Goal: Find specific page/section: Find specific page/section

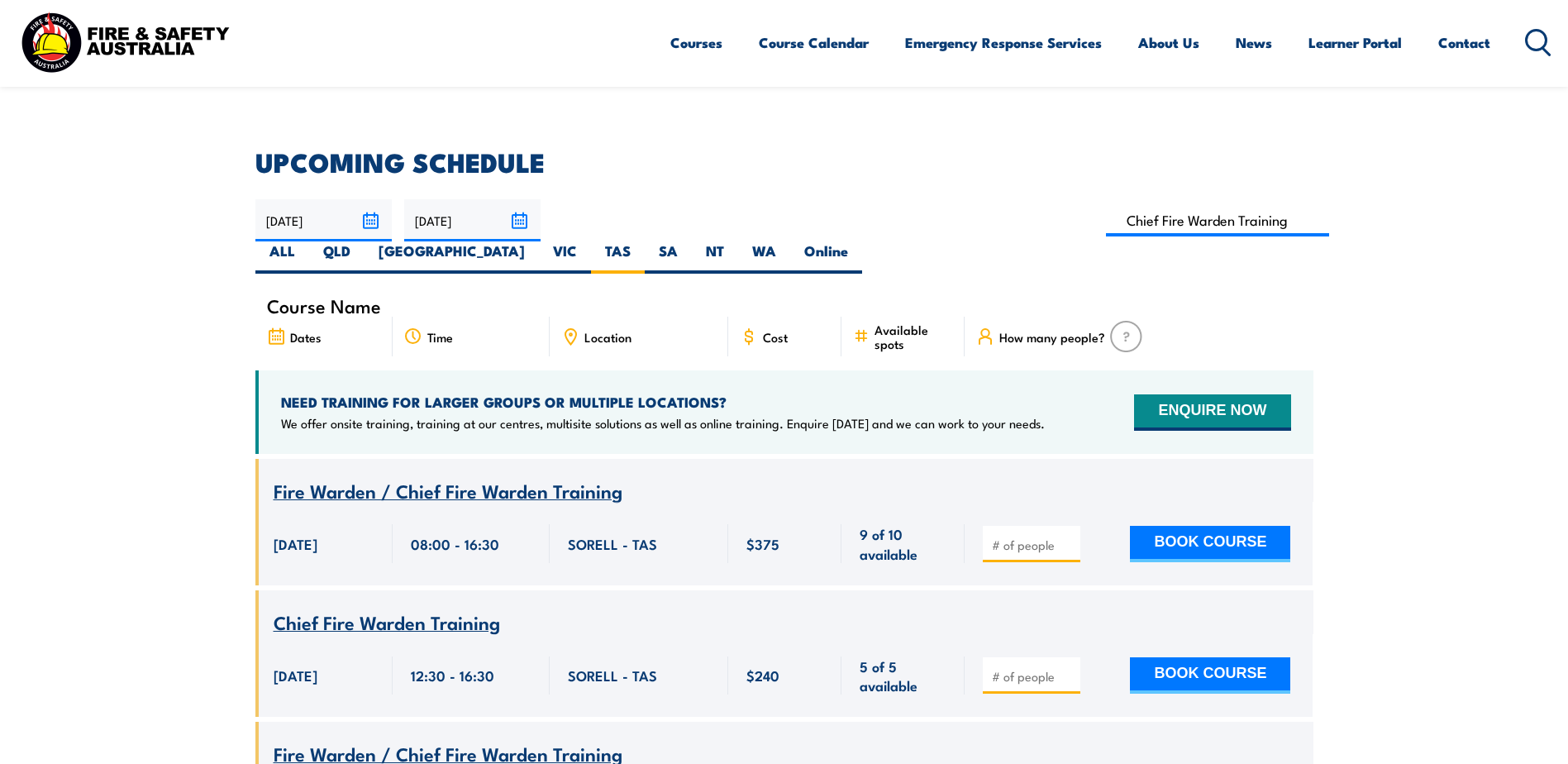
scroll to position [380, 0]
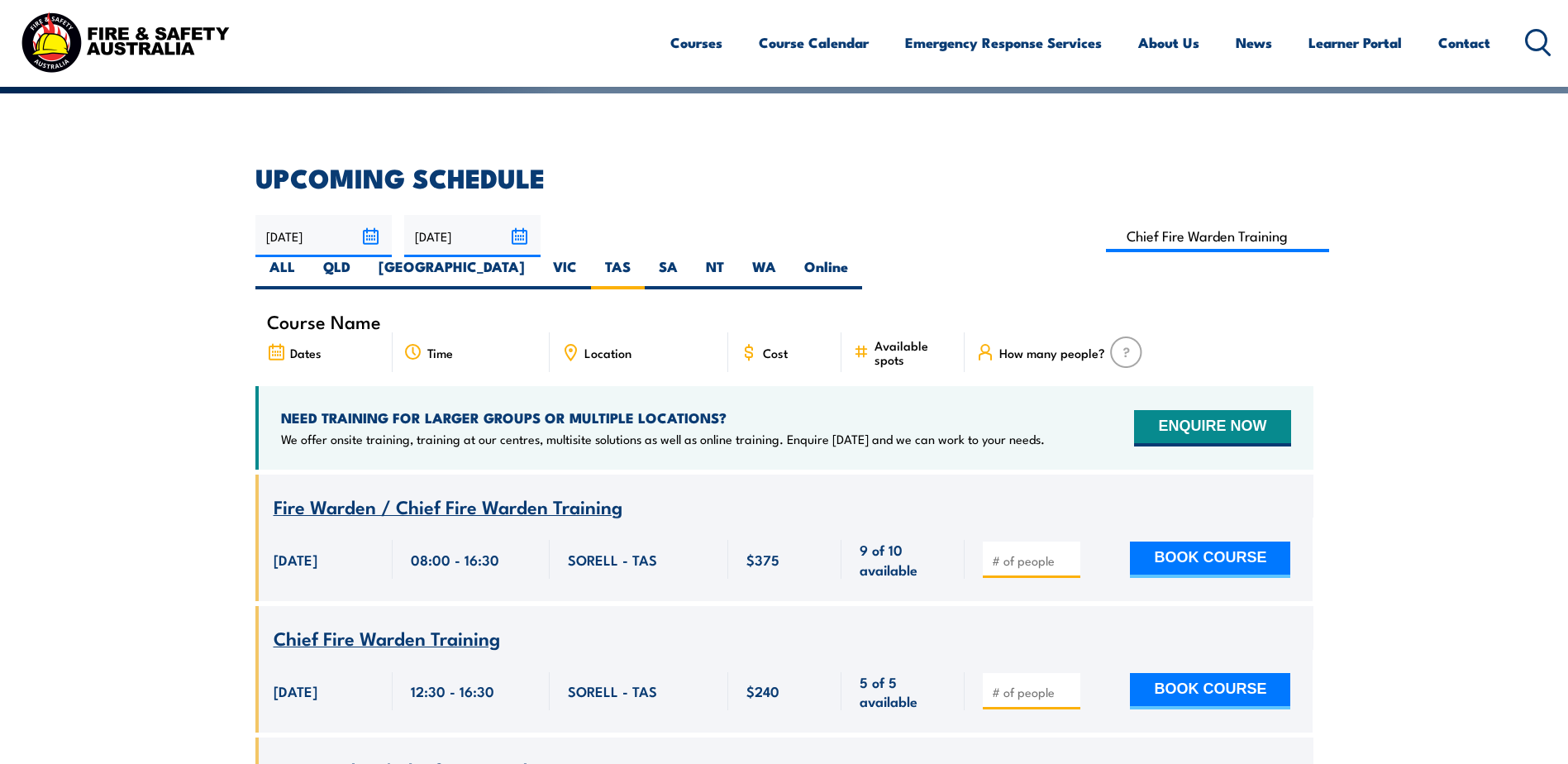
click at [525, 229] on input "[DATE]" at bounding box center [471, 236] width 136 height 42
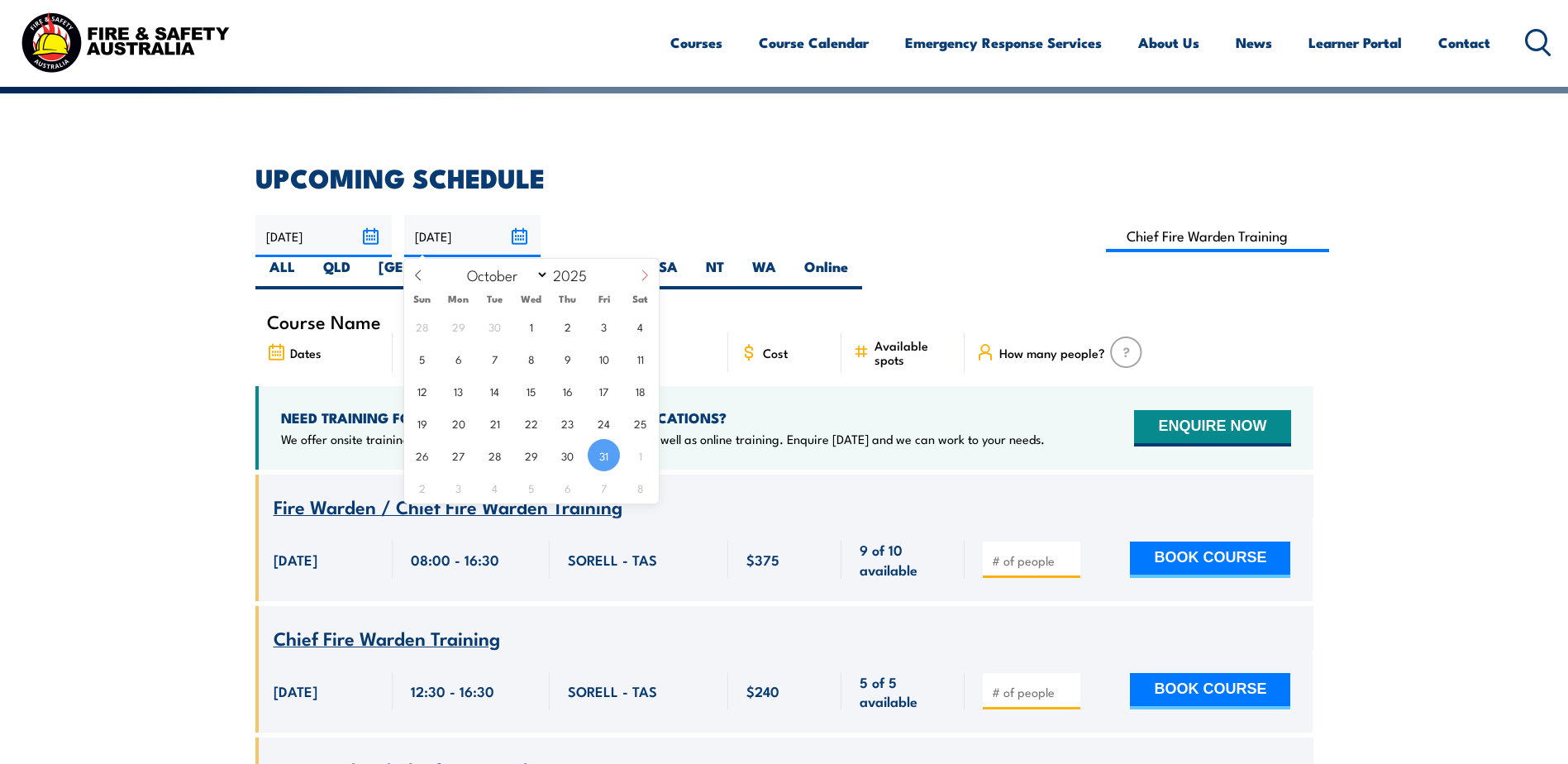
click at [647, 276] on icon at bounding box center [645, 276] width 12 height 12
click at [631, 266] on span at bounding box center [645, 281] width 28 height 45
select select "11"
click at [629, 268] on div "January February March April May June July August September October November [D…" at bounding box center [531, 272] width 254 height 28
click at [1413, 395] on section "UPCOMING SCHEDULE [DATE] [DATE]" at bounding box center [784, 593] width 1568 height 856
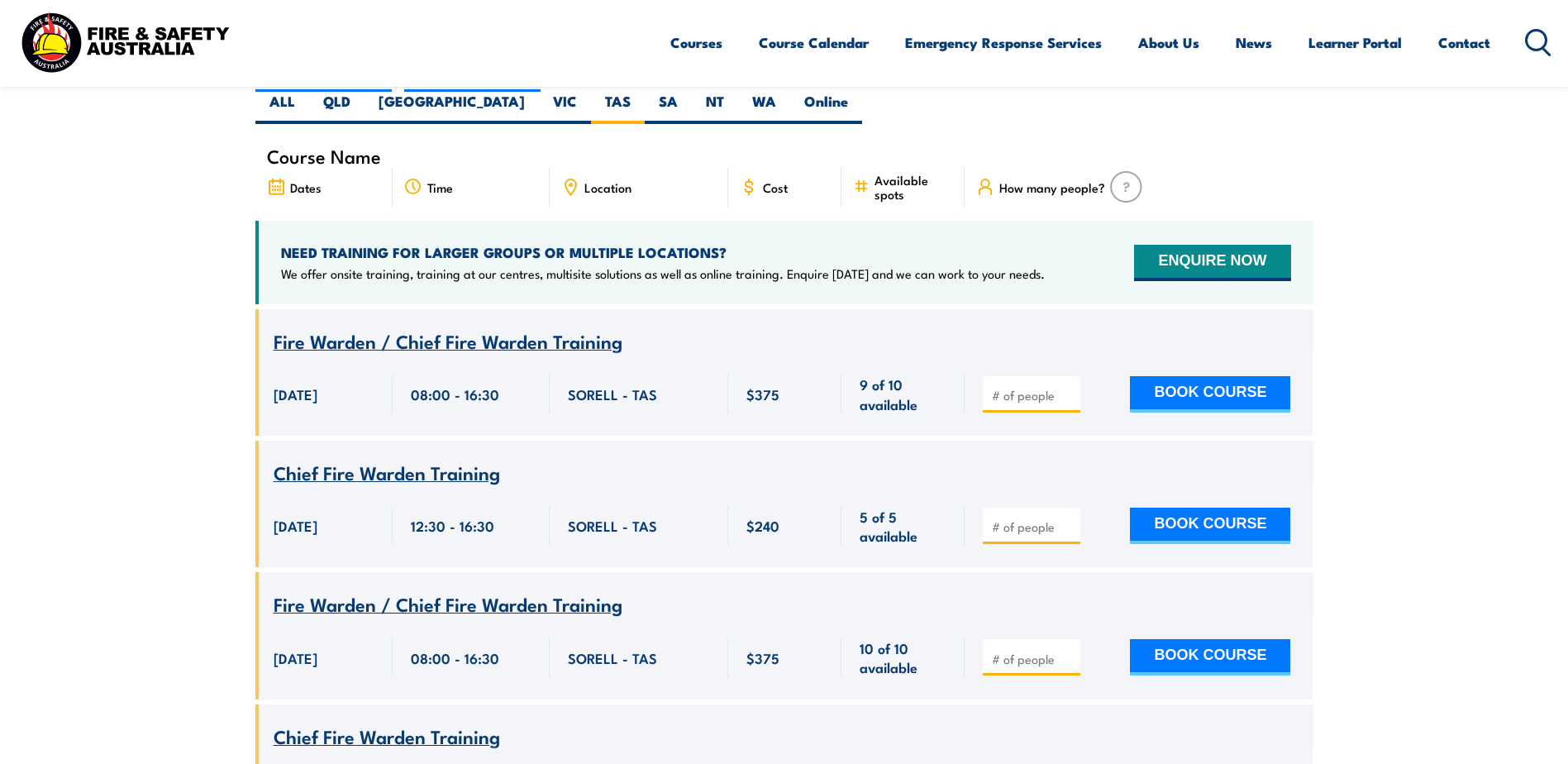
scroll to position [215, 0]
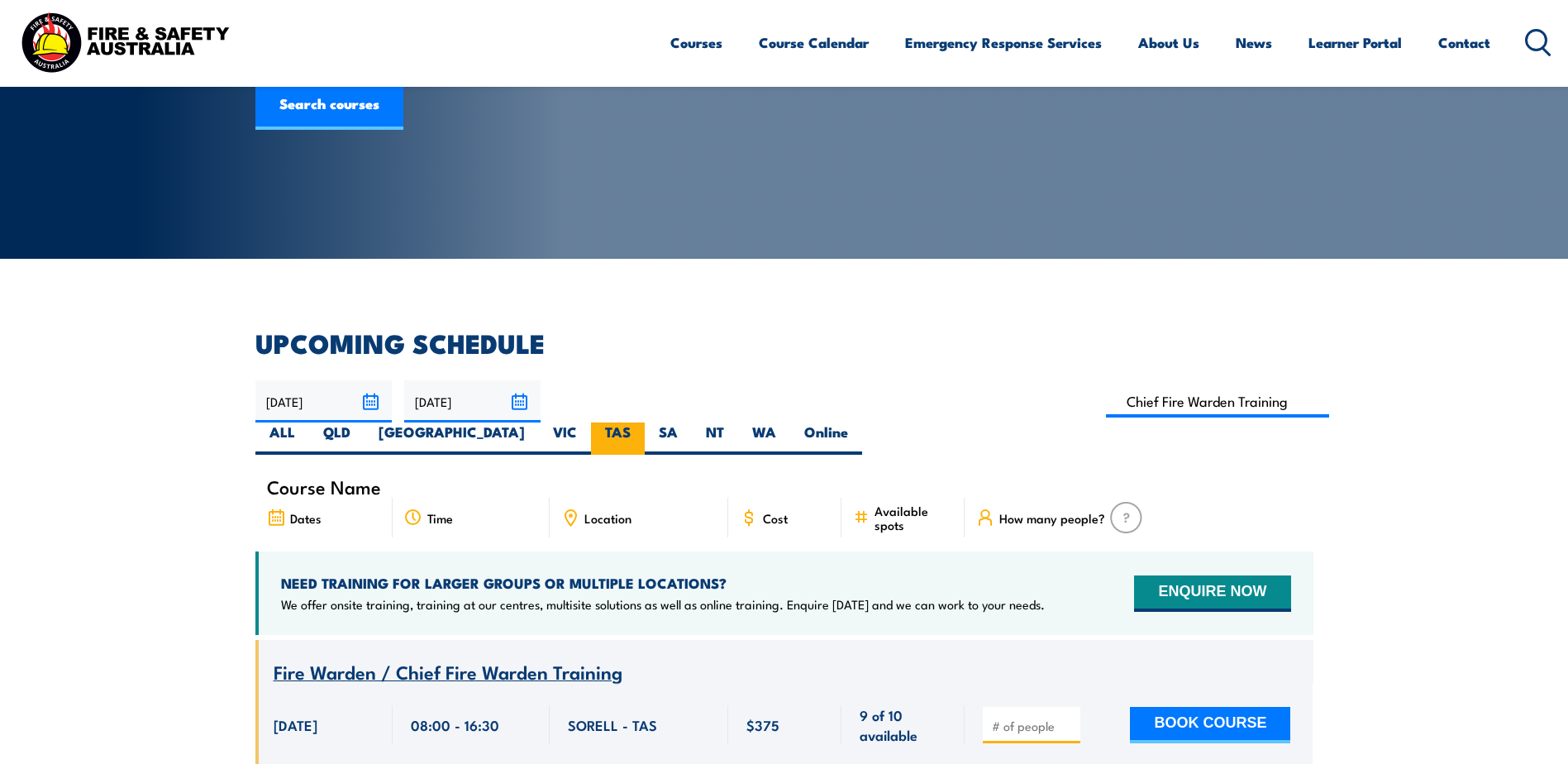
click at [645, 423] on label "TAS" at bounding box center [618, 439] width 54 height 32
click at [641, 423] on input "TAS" at bounding box center [636, 428] width 11 height 11
click at [517, 402] on input "[DATE]" at bounding box center [471, 401] width 136 height 42
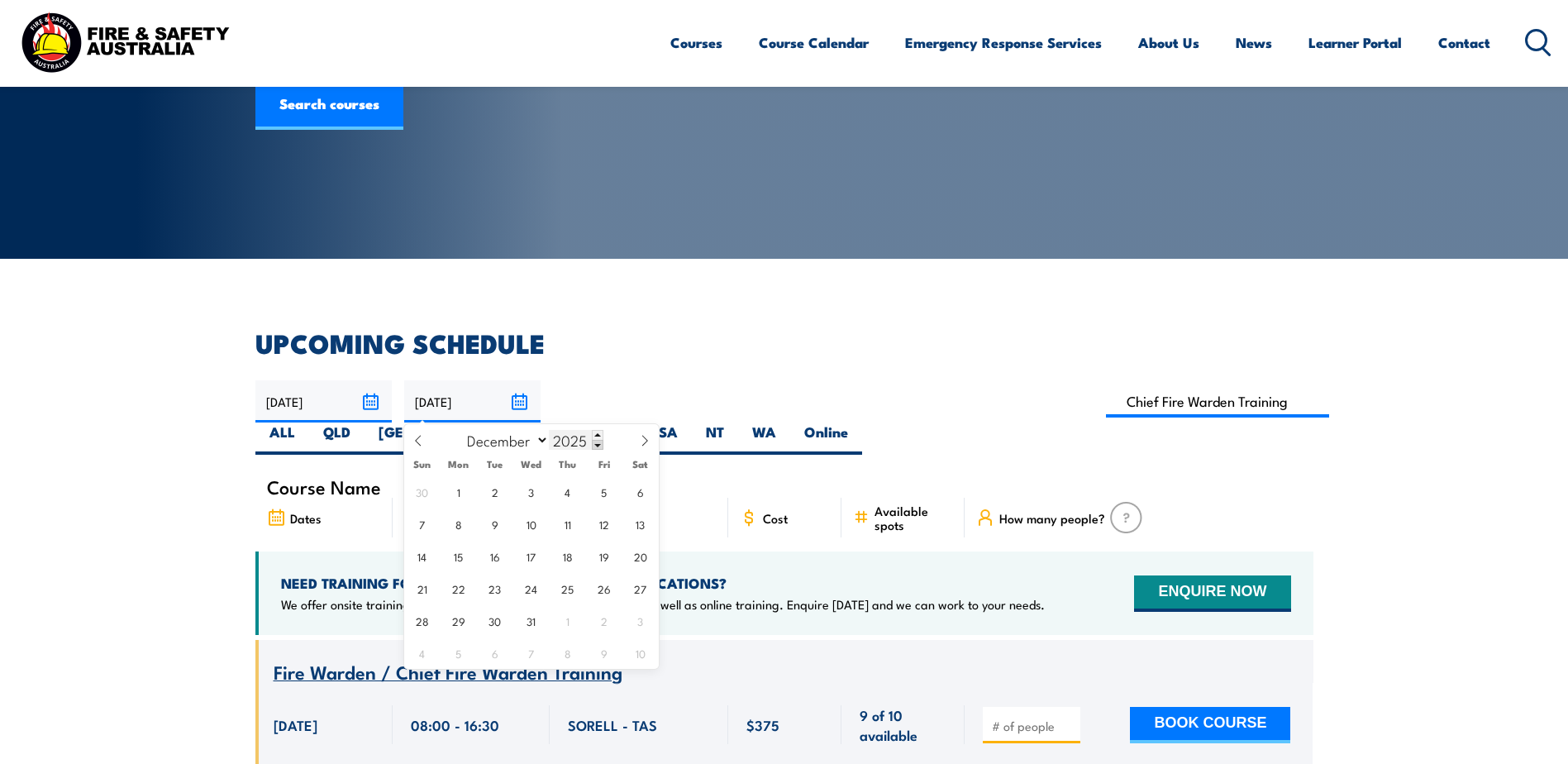
click at [598, 443] on span at bounding box center [598, 445] width 12 height 10
click at [599, 436] on span at bounding box center [598, 435] width 12 height 10
type input "2026"
click at [542, 437] on select "January February March April May June July August September October November De…" at bounding box center [504, 439] width 90 height 21
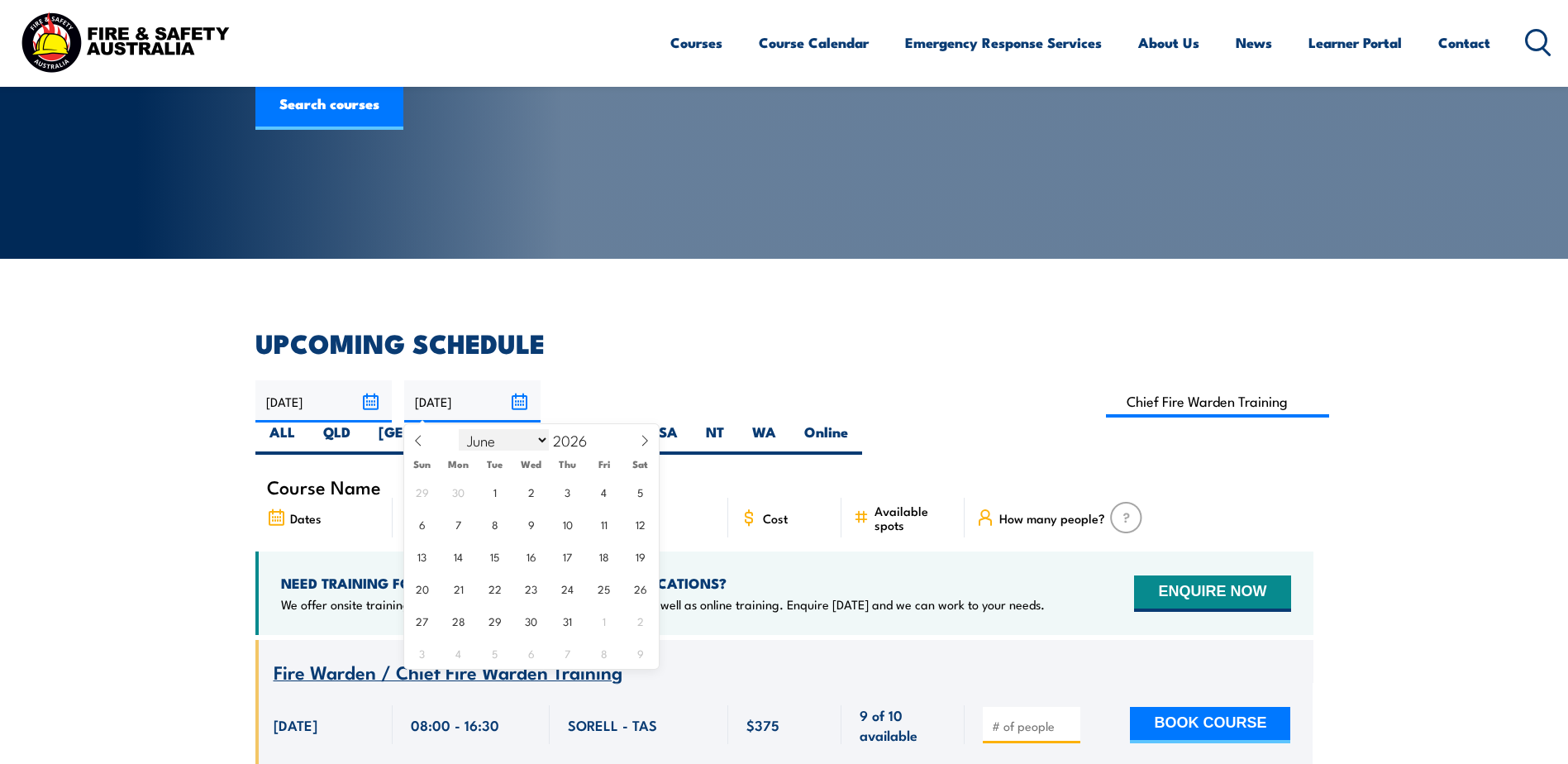
click at [460, 429] on select "January February March April May June July August September October November De…" at bounding box center [504, 439] width 90 height 21
click at [640, 440] on icon at bounding box center [645, 441] width 12 height 12
select select "6"
click at [1437, 369] on section "UPCOMING SCHEDULE [DATE] [DATE]" at bounding box center [784, 758] width 1568 height 856
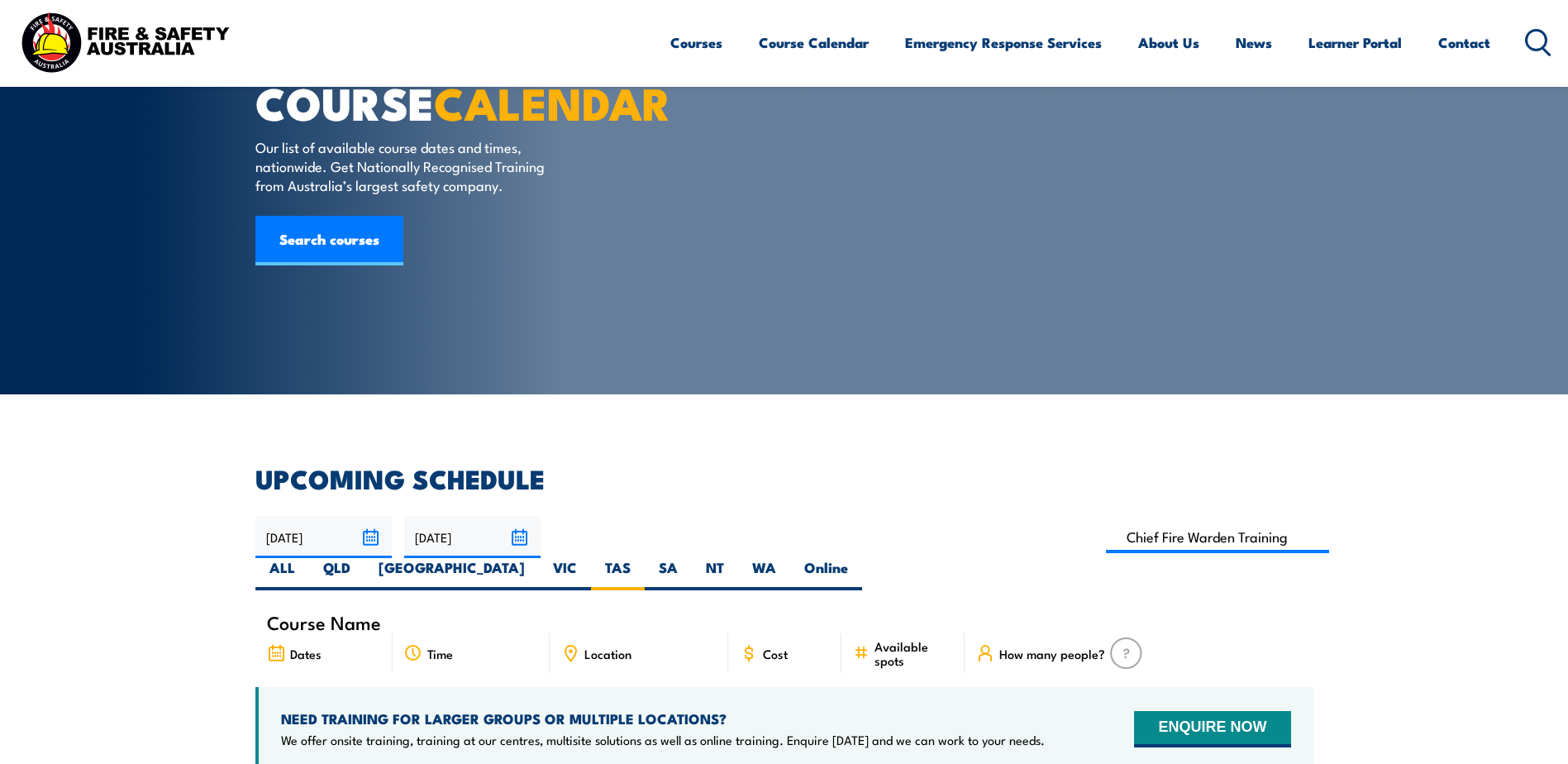
scroll to position [0, 0]
